Goal: Task Accomplishment & Management: Use online tool/utility

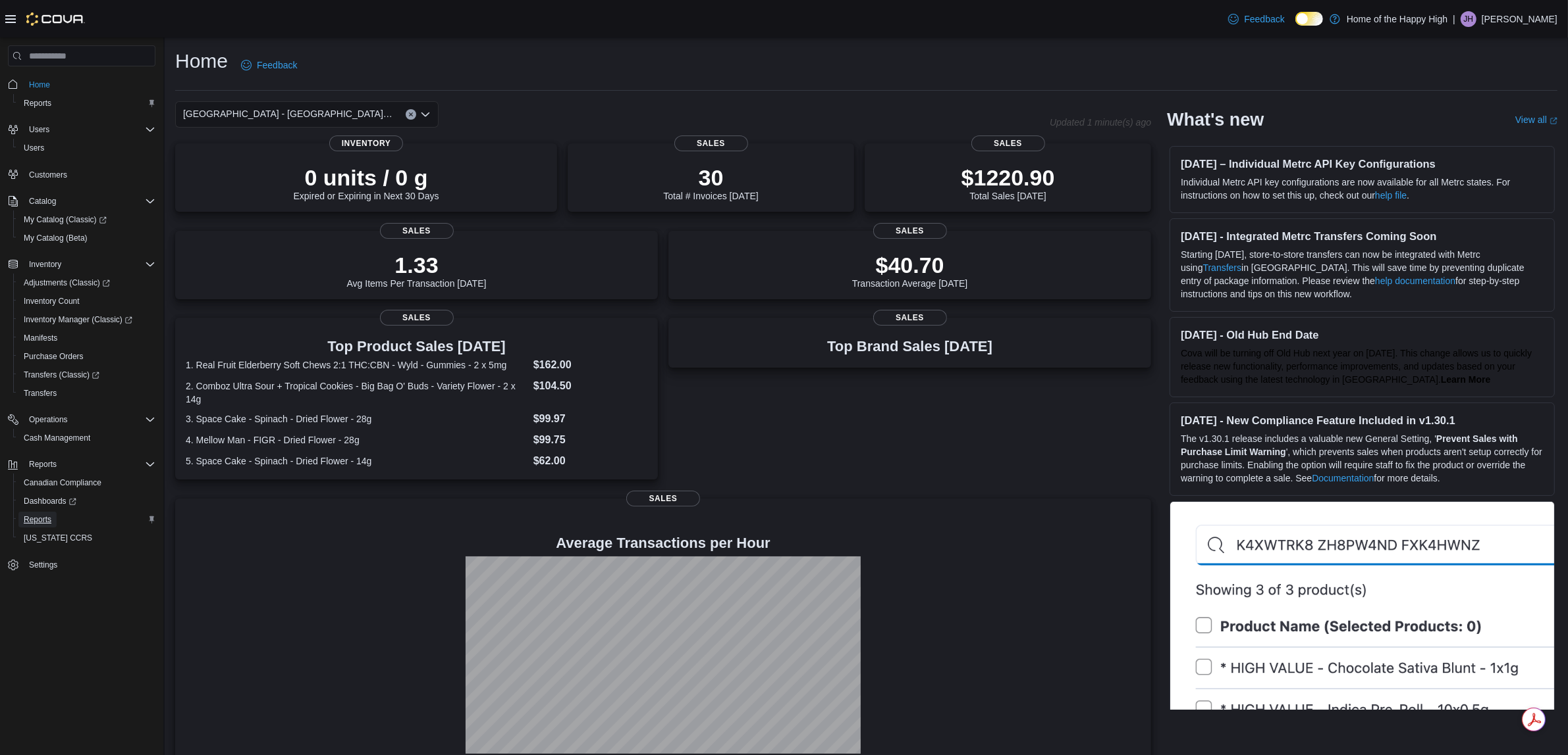
click at [37, 522] on span "Reports" at bounding box center [37, 519] width 28 height 11
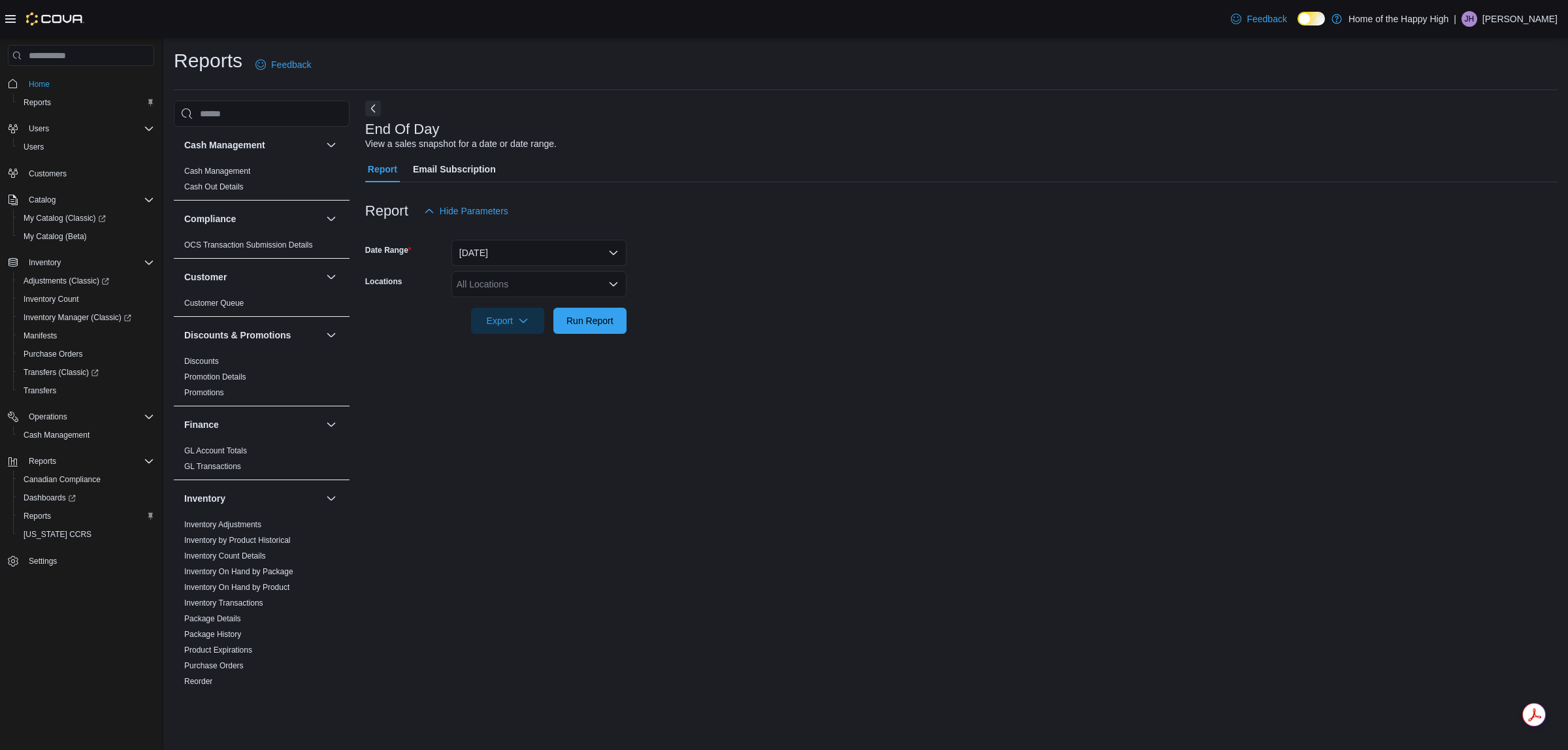
click at [605, 279] on div "All Locations" at bounding box center [538, 284] width 175 height 26
type input "***"
click at [590, 313] on button "[GEOGRAPHIC_DATA] - [GEOGRAPHIC_DATA] - Fire & Flower" at bounding box center [538, 307] width 175 height 19
drag, startPoint x: 722, startPoint y: 304, endPoint x: 677, endPoint y: 306, distance: 45.0
click at [677, 306] on div at bounding box center [961, 303] width 1192 height 11
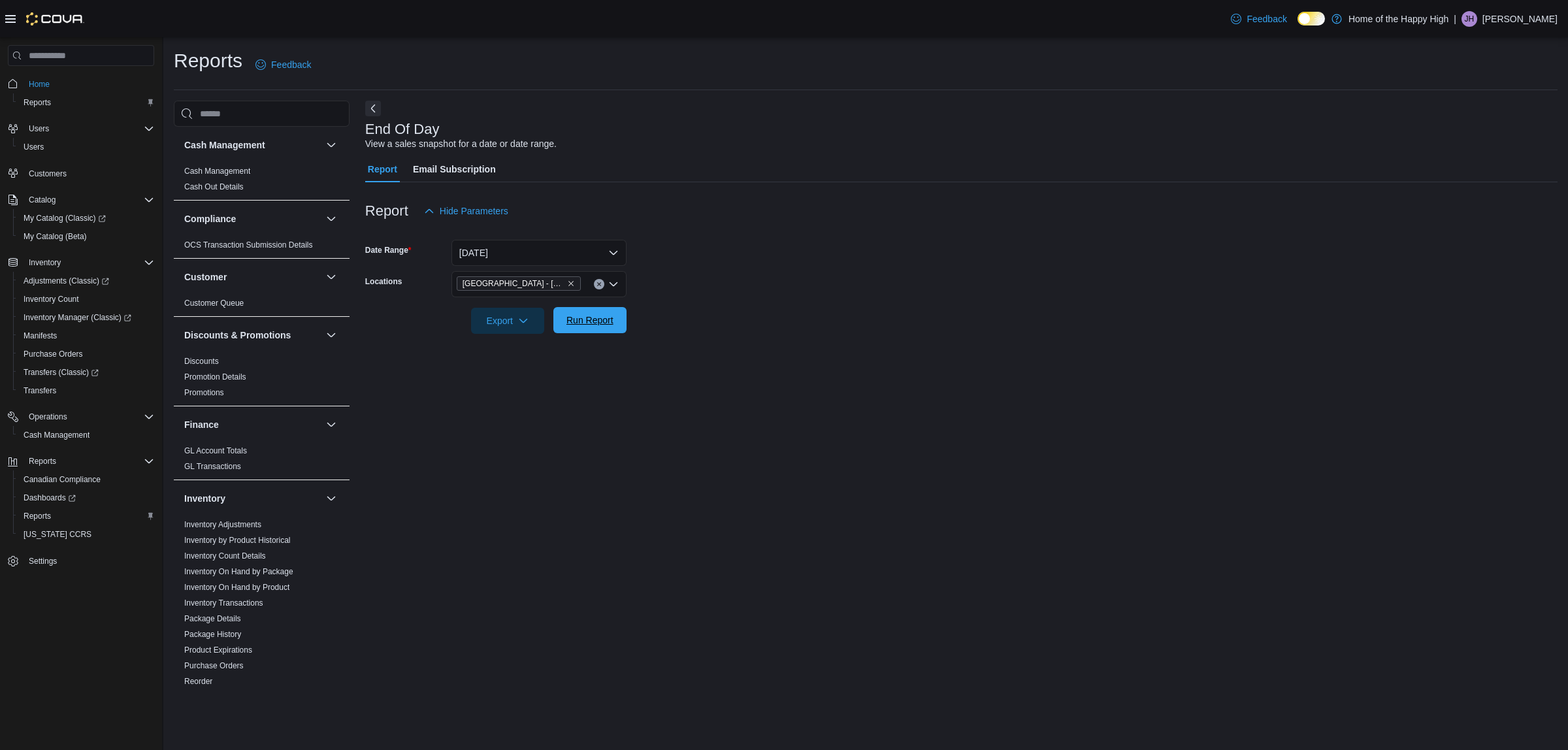
click at [582, 319] on span "Run Report" at bounding box center [590, 319] width 47 height 13
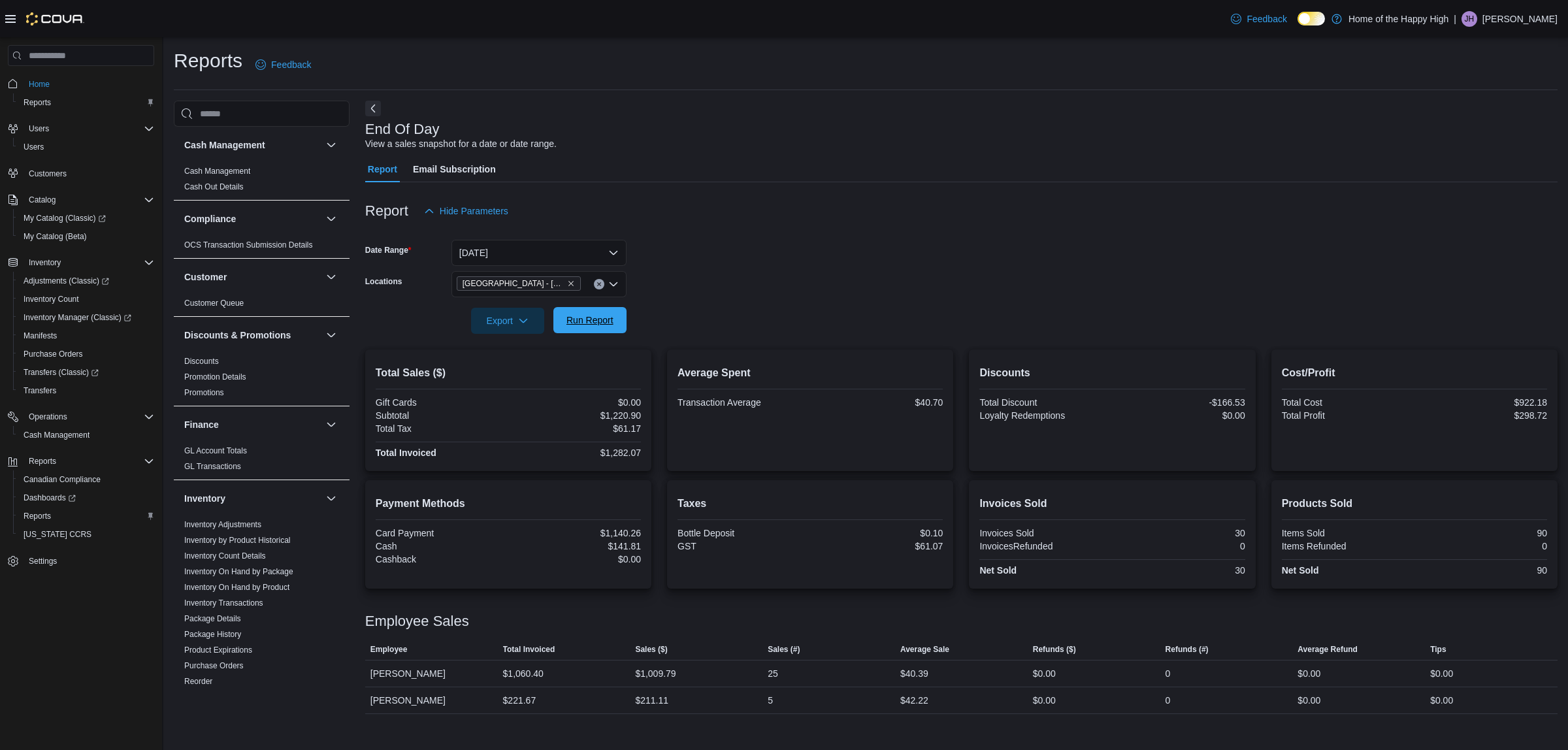
click at [592, 319] on span "Run Report" at bounding box center [590, 319] width 47 height 13
